Goal: Task Accomplishment & Management: Complete application form

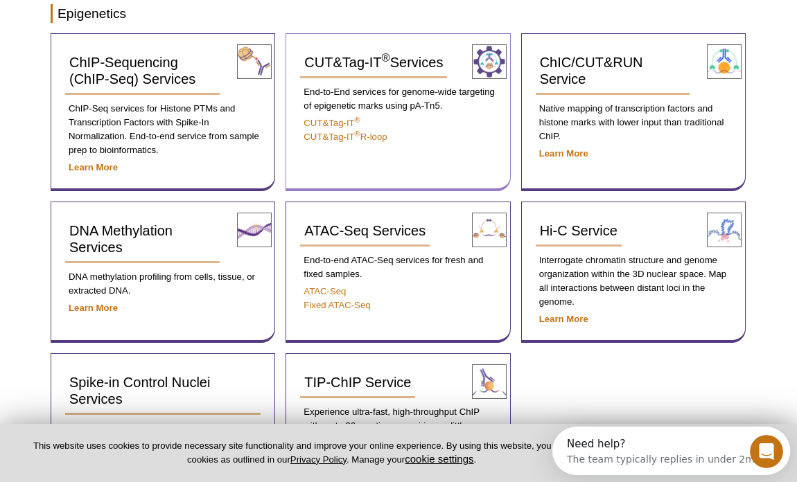
scroll to position [258, 0]
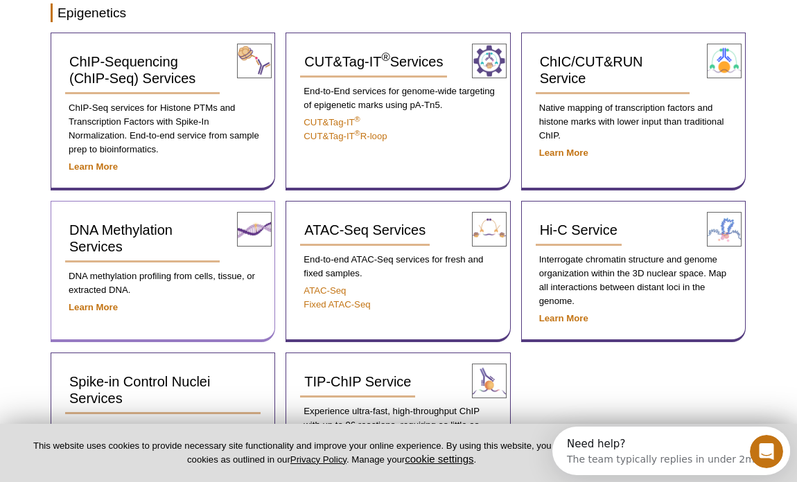
click at [163, 274] on p "DNA methylation profiling from cells, tissue, or extracted DNA." at bounding box center [162, 283] width 195 height 28
click at [103, 305] on strong "Learn More" at bounding box center [93, 307] width 49 height 10
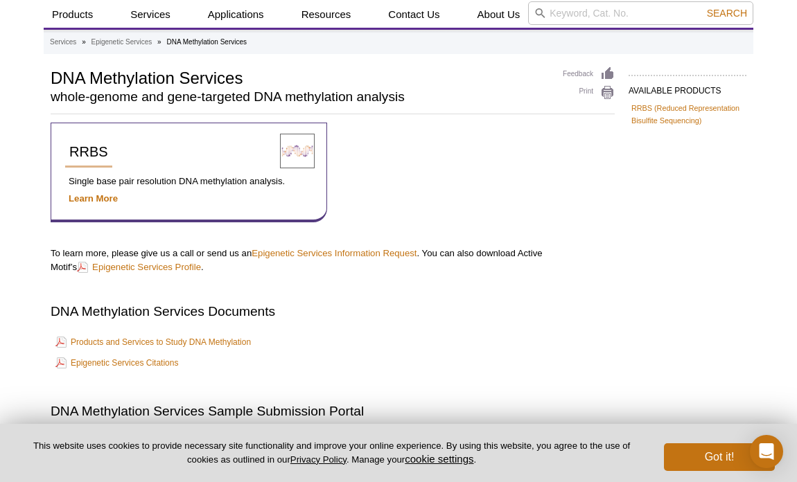
scroll to position [42, 0]
click at [157, 266] on link "Epigenetic Services Profile" at bounding box center [139, 266] width 124 height 13
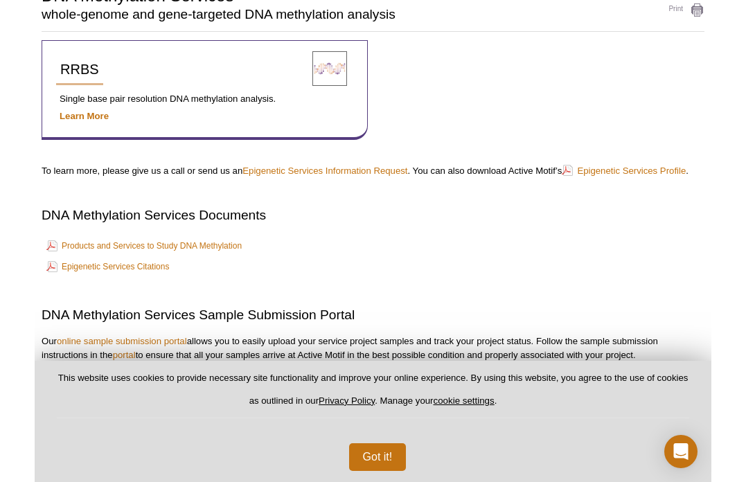
scroll to position [94, 0]
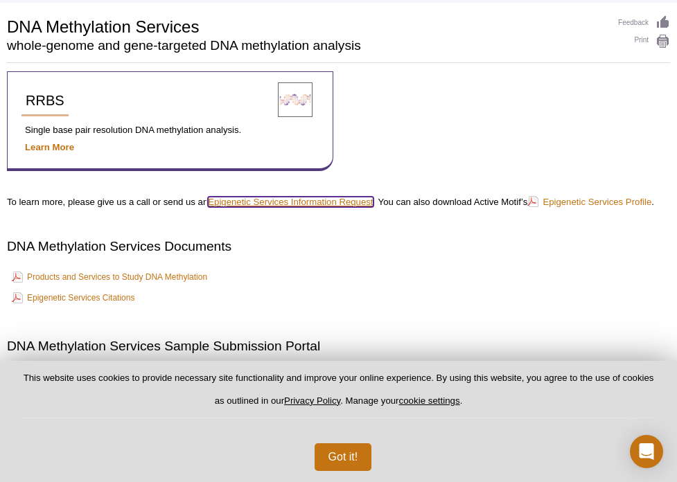
click at [359, 204] on link "Epigenetic Services Information Request" at bounding box center [290, 202] width 165 height 10
